Goal: Transaction & Acquisition: Purchase product/service

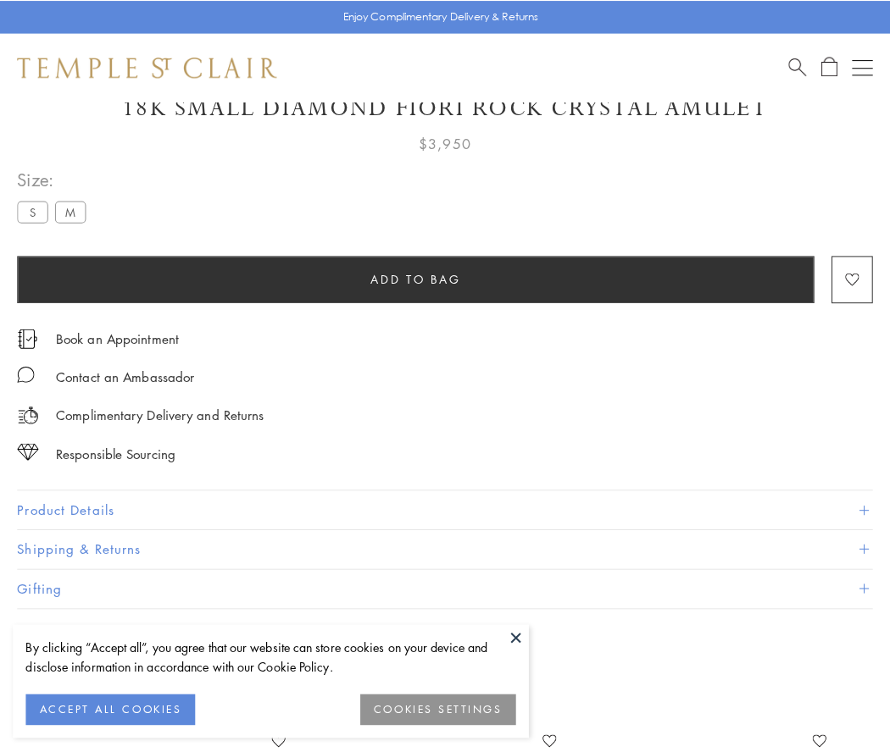
scroll to position [75, 0]
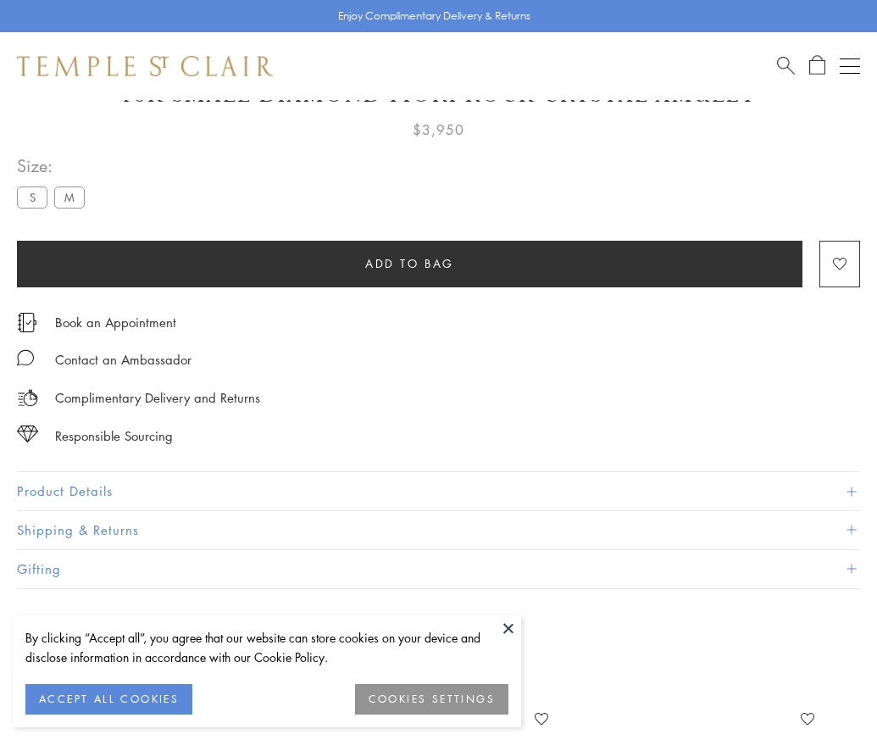
click at [409, 263] on span "Add to bag" at bounding box center [409, 263] width 89 height 19
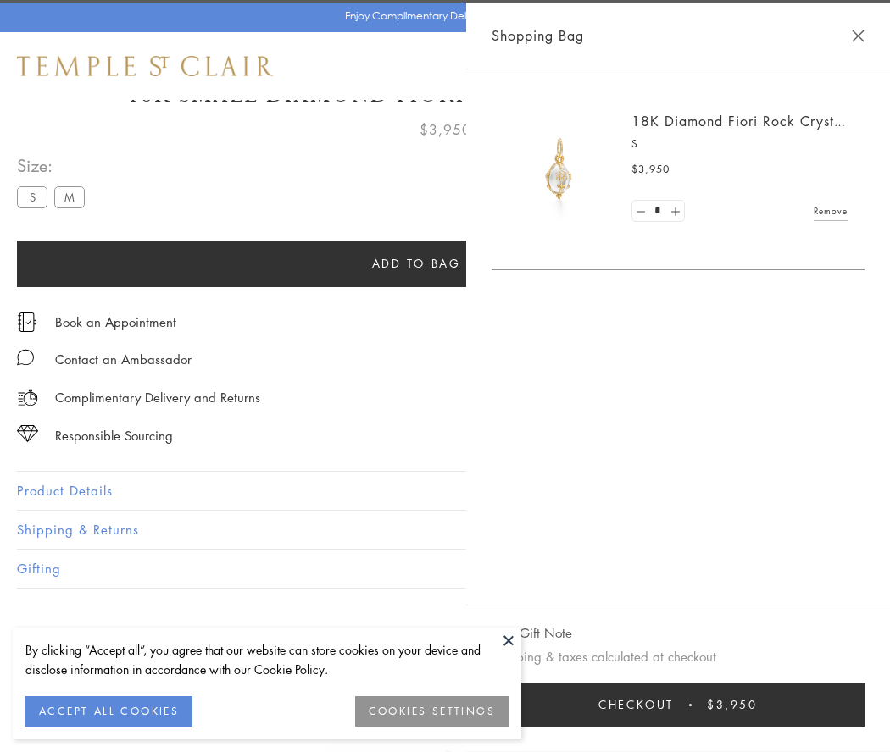
click at [674, 705] on span "Checkout" at bounding box center [635, 705] width 75 height 19
